Goal: Transaction & Acquisition: Purchase product/service

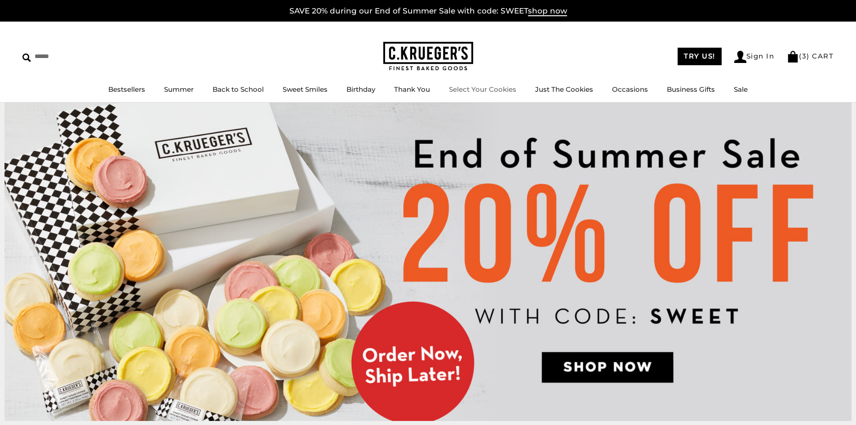
click at [478, 86] on link "Select Your Cookies" at bounding box center [482, 89] width 67 height 9
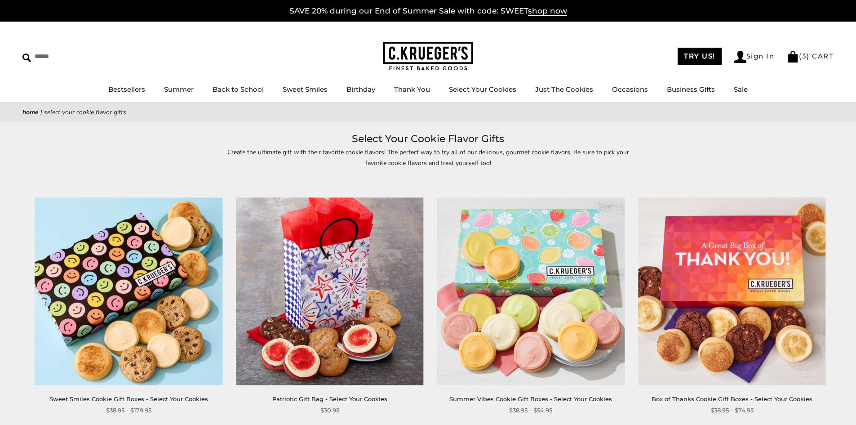
drag, startPoint x: 0, startPoint y: 0, endPoint x: 505, endPoint y: 271, distance: 573.2
click at [505, 271] on img at bounding box center [530, 290] width 187 height 187
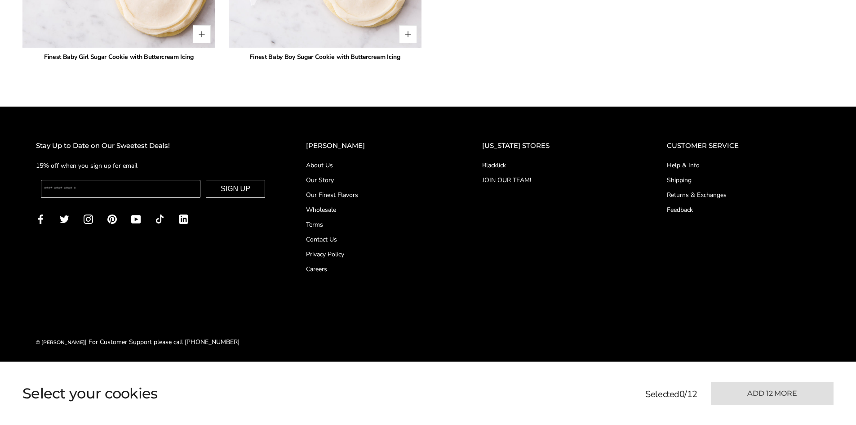
scroll to position [2390, 0]
